Goal: Information Seeking & Learning: Understand process/instructions

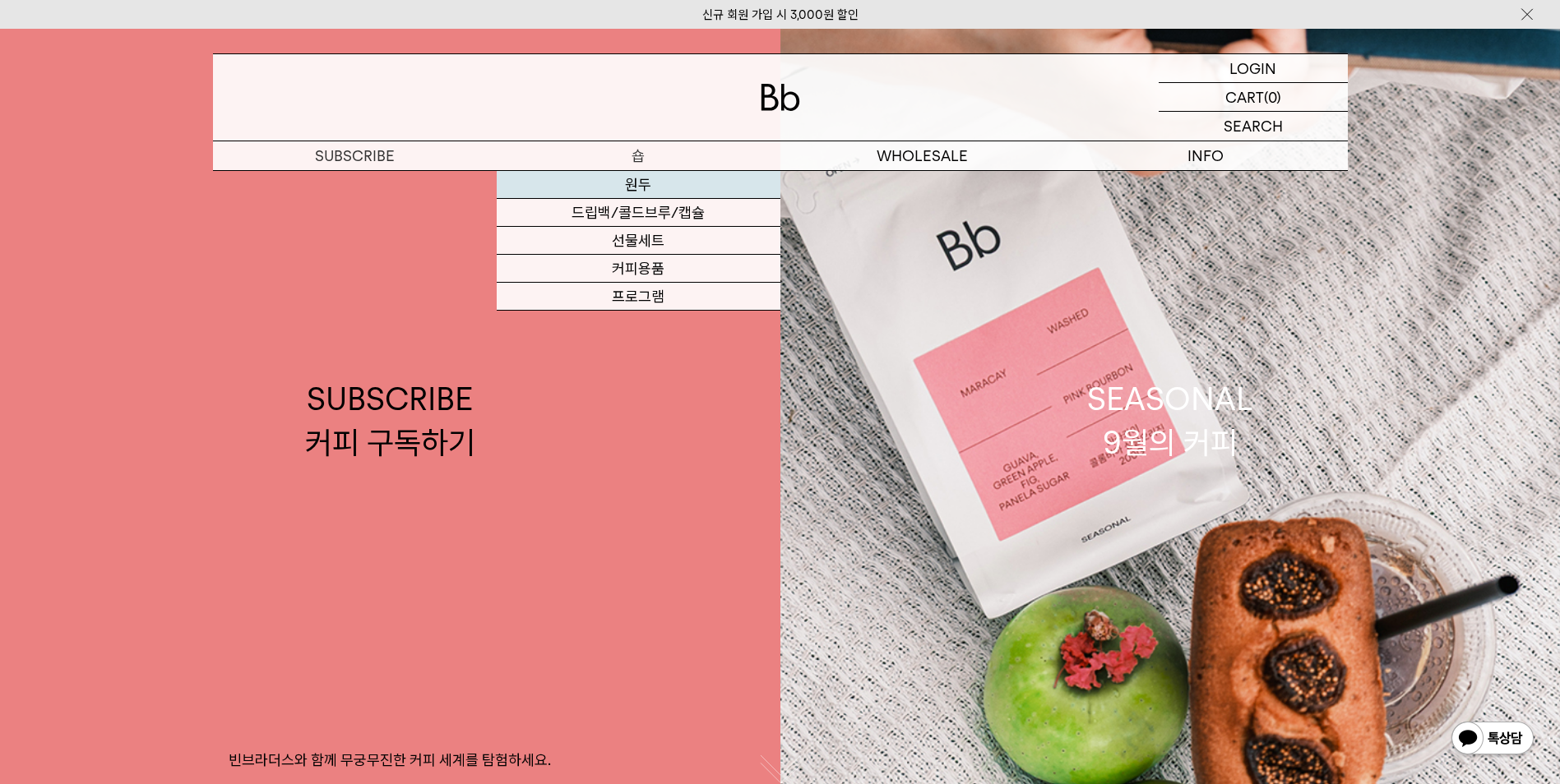
click at [679, 183] on link "원두" at bounding box center [638, 184] width 283 height 28
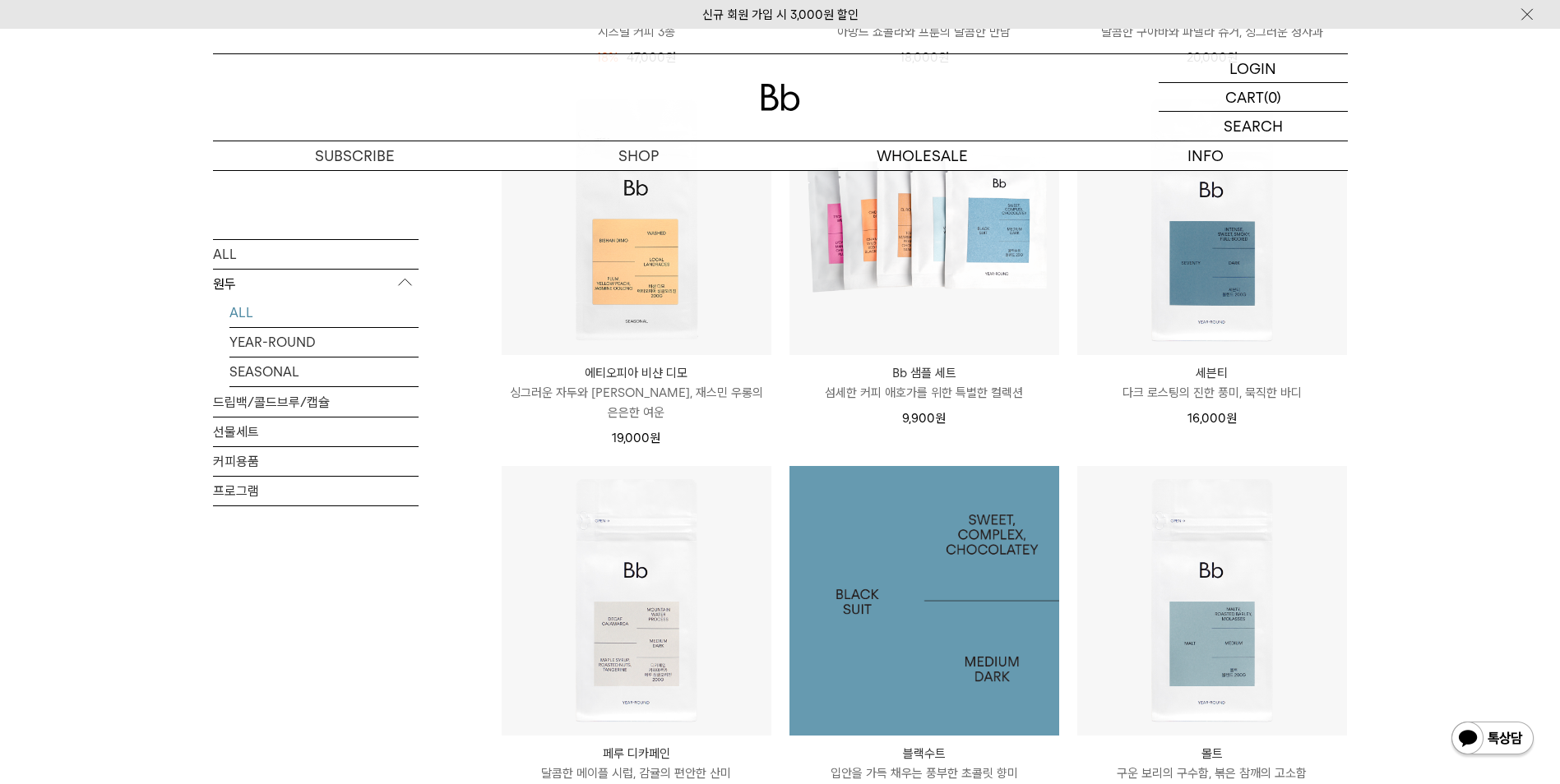
scroll to position [1151, 0]
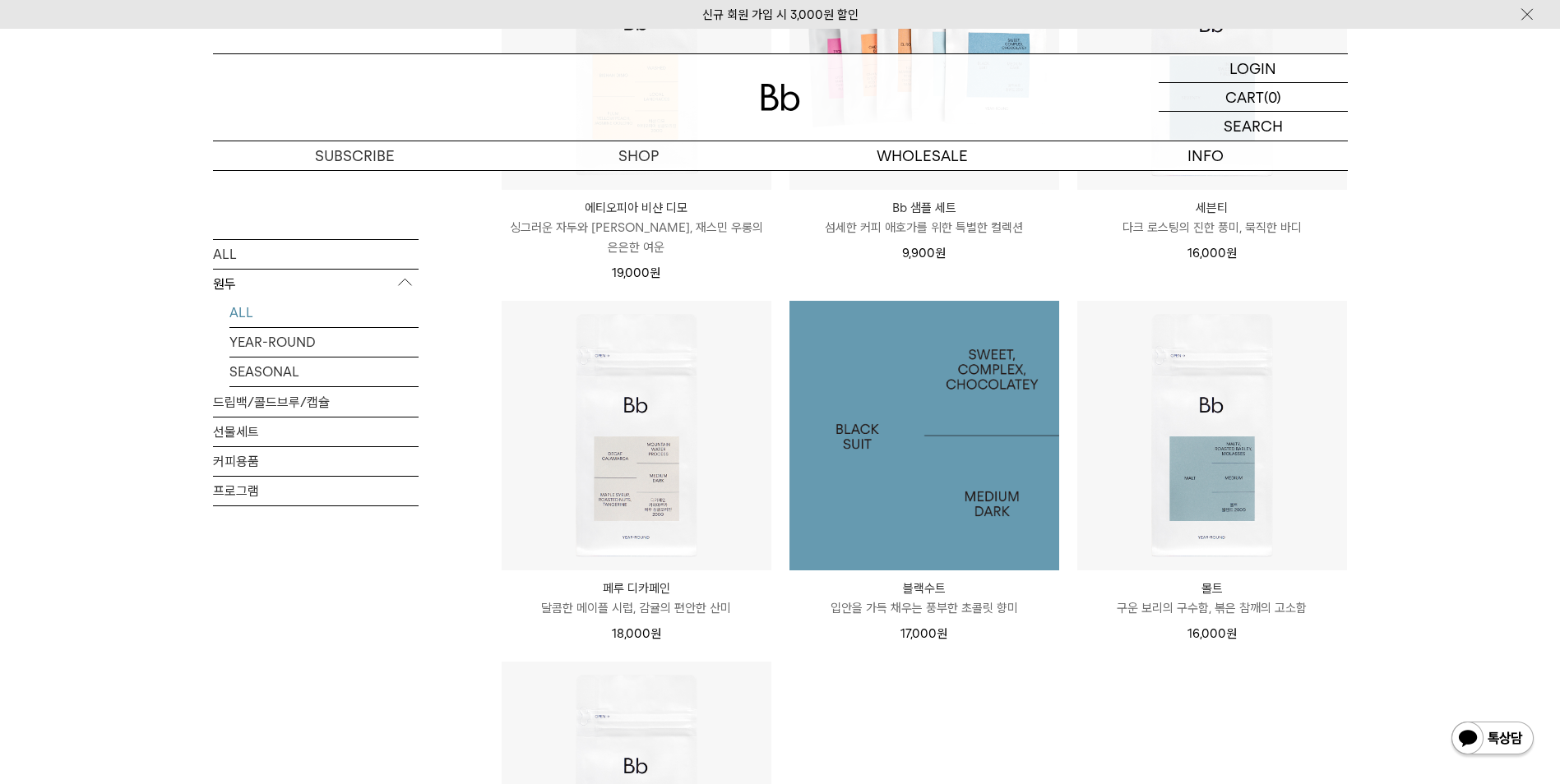
click at [868, 431] on img at bounding box center [924, 435] width 270 height 270
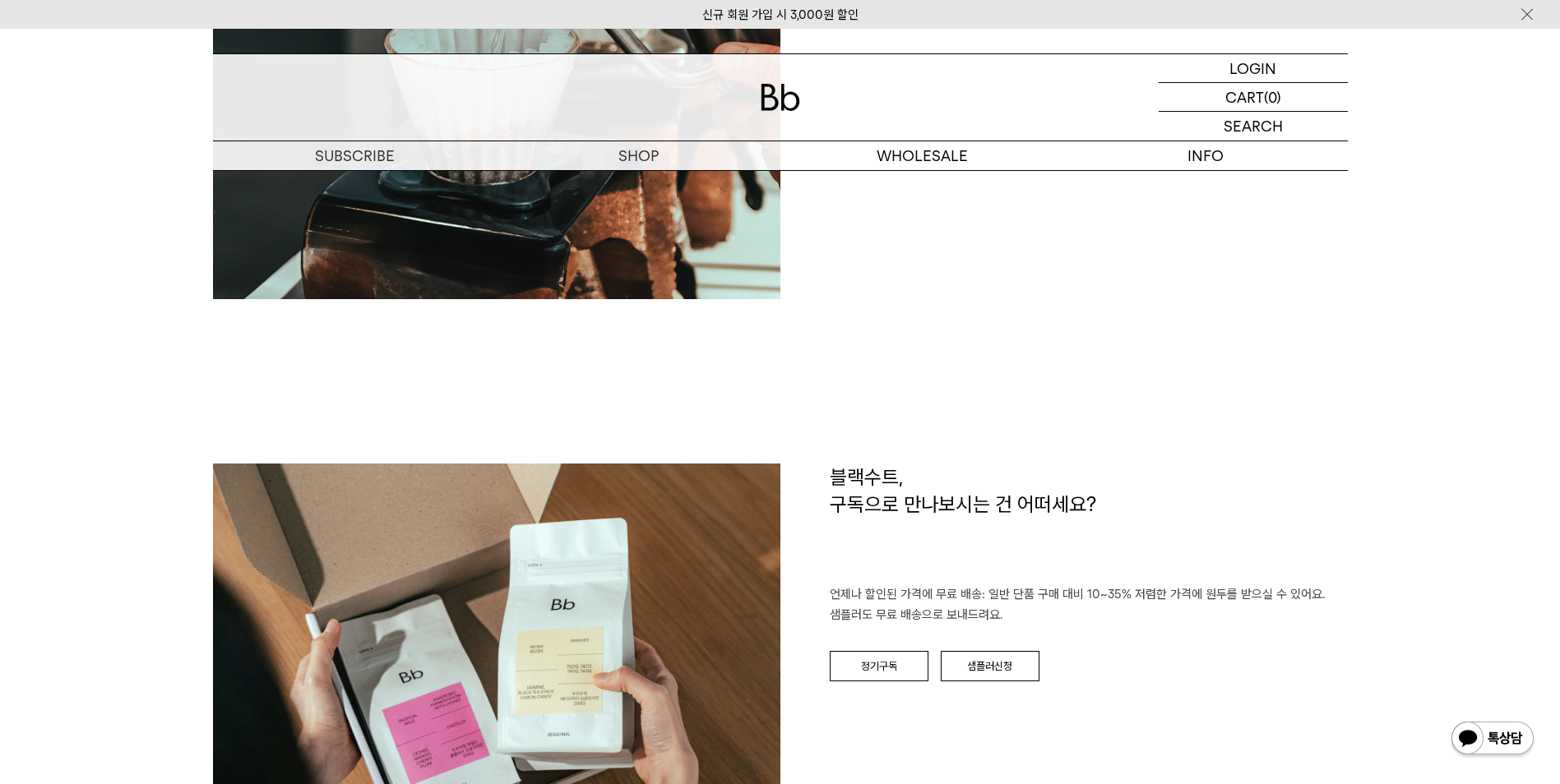
scroll to position [2054, 0]
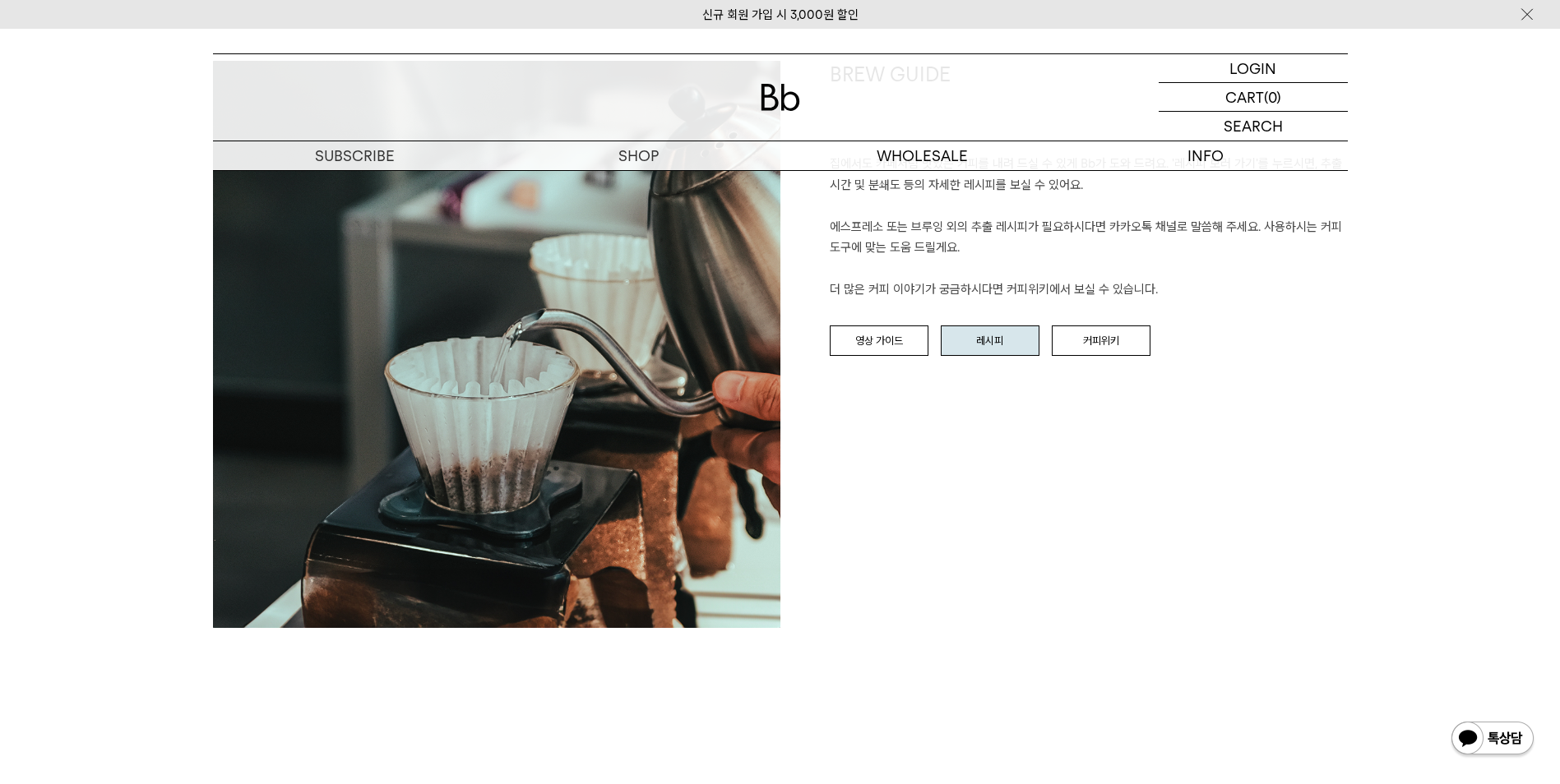
click at [976, 326] on link "레시피" at bounding box center [989, 341] width 99 height 31
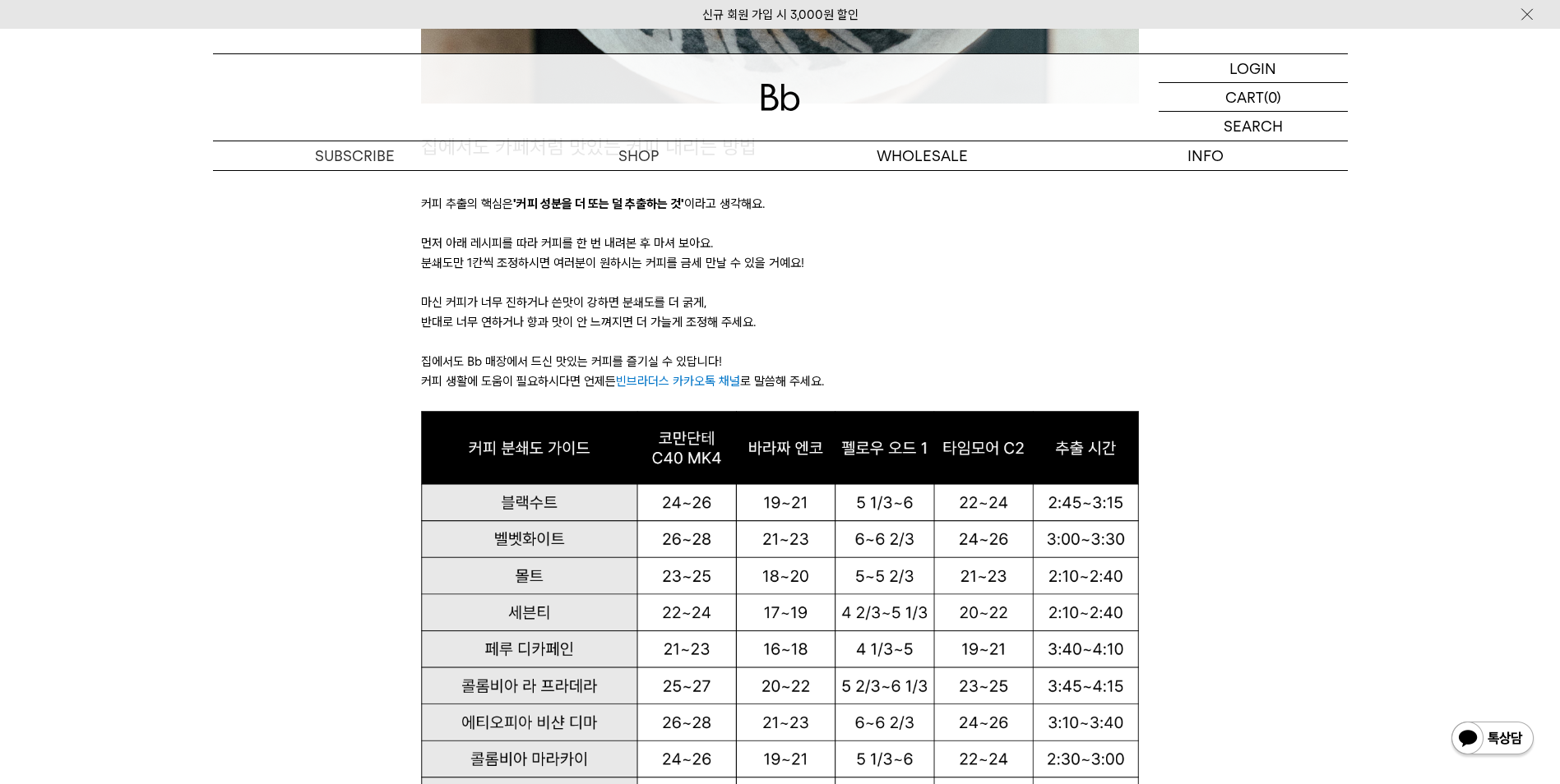
scroll to position [822, 0]
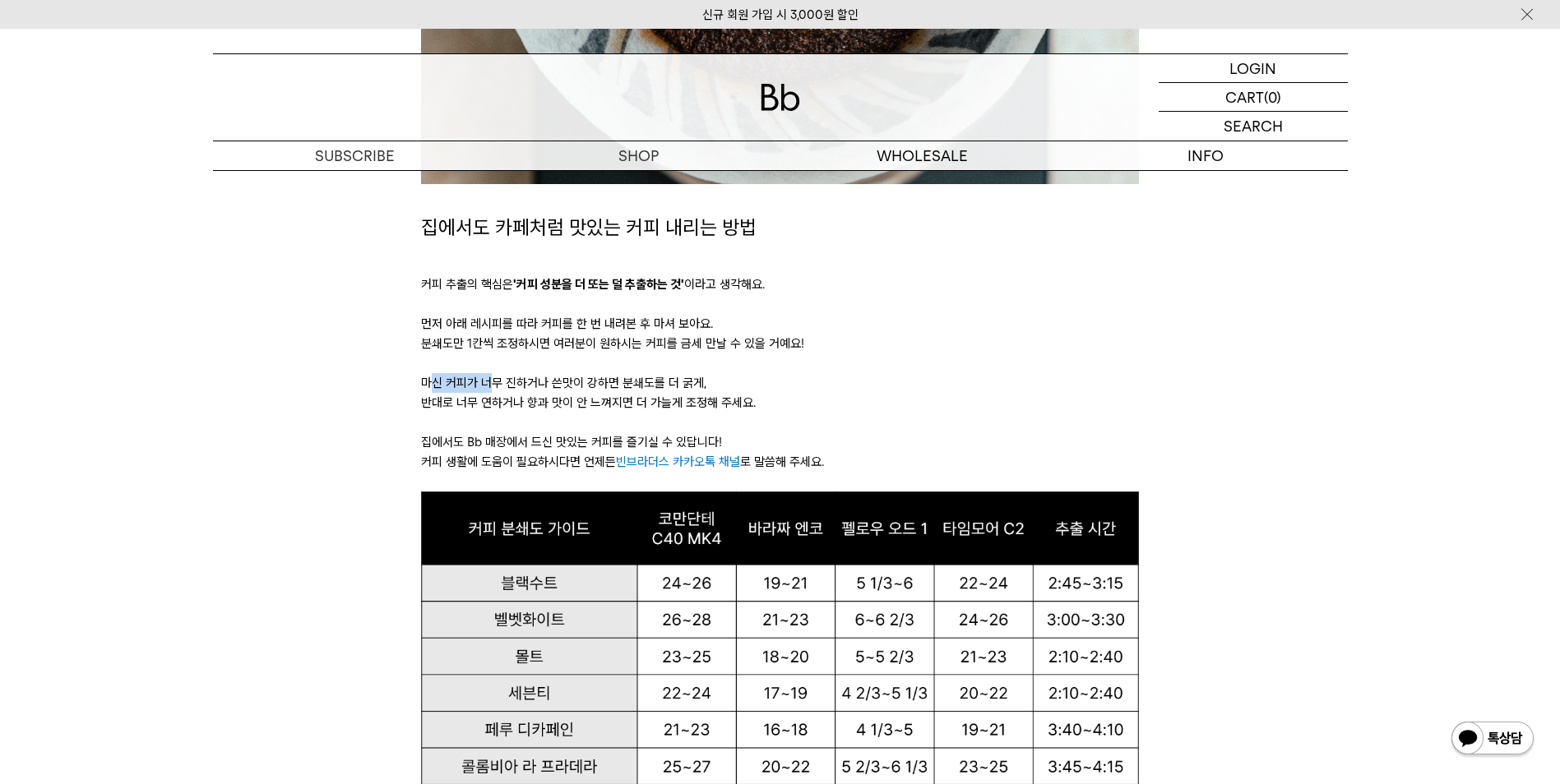
drag, startPoint x: 429, startPoint y: 391, endPoint x: 490, endPoint y: 382, distance: 61.7
click at [490, 382] on p "마신 커피가 너무 진하거나 쓴맛이 강하면 분쇄도를 더 굵게," at bounding box center [780, 383] width 718 height 20
drag, startPoint x: 490, startPoint y: 382, endPoint x: 406, endPoint y: 397, distance: 85.3
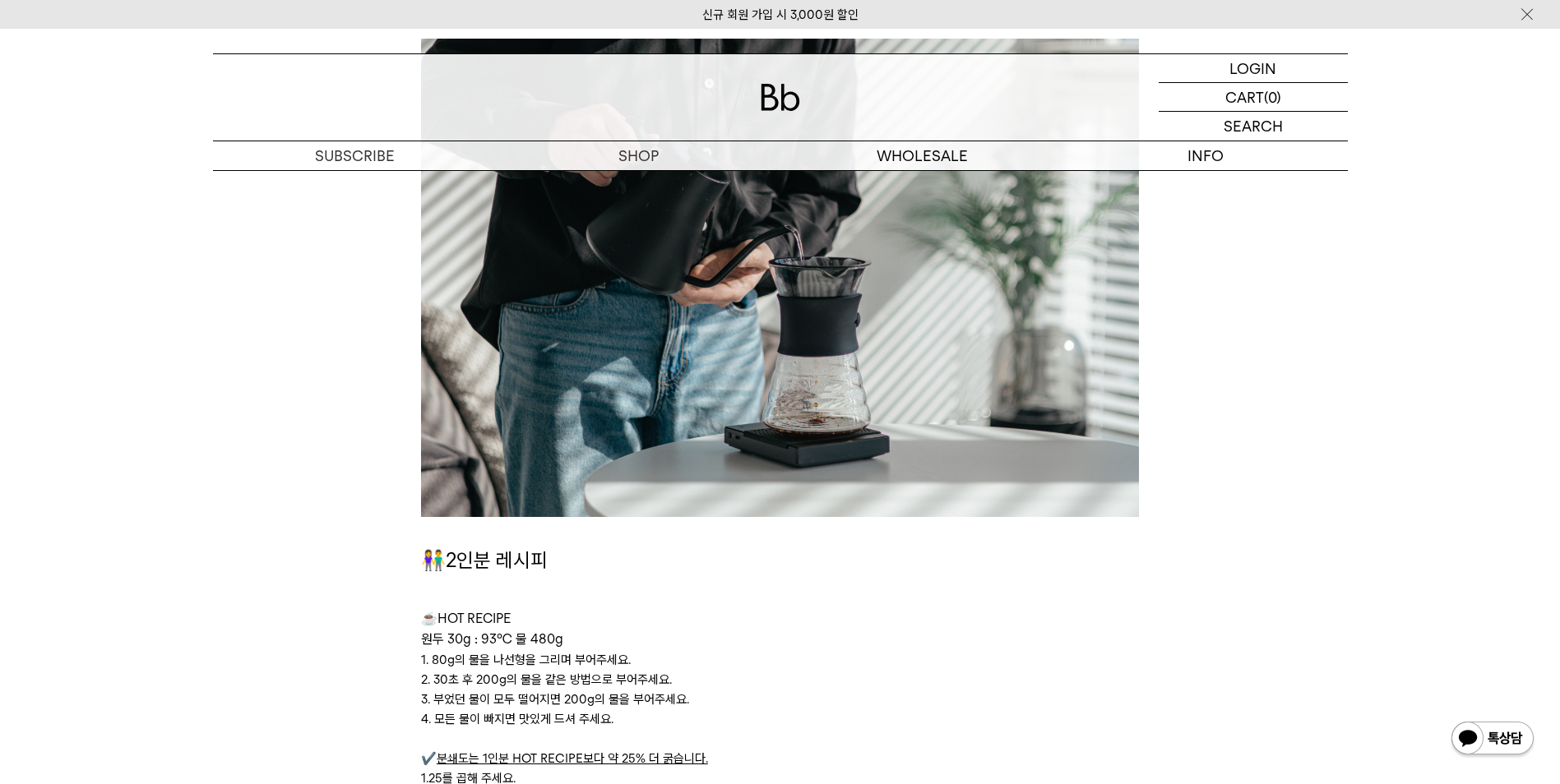
scroll to position [3534, 0]
